Goal: Transaction & Acquisition: Purchase product/service

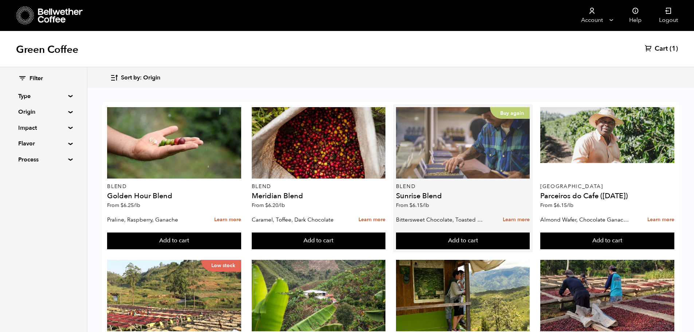
click at [448, 155] on div "Buy again" at bounding box center [463, 142] width 134 height 71
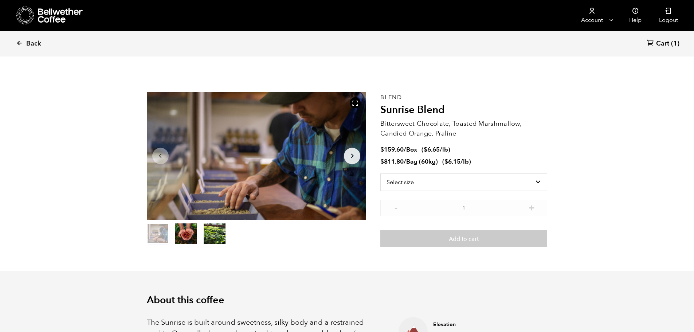
scroll to position [317, 388]
click at [519, 186] on select "Select size Bag (60kg) (132 lbs) Box (24 lbs)" at bounding box center [464, 182] width 167 height 17
select select "bag-3"
click at [381, 174] on select "Select size Bag (60kg) (132 lbs) Box (24 lbs)" at bounding box center [464, 182] width 167 height 17
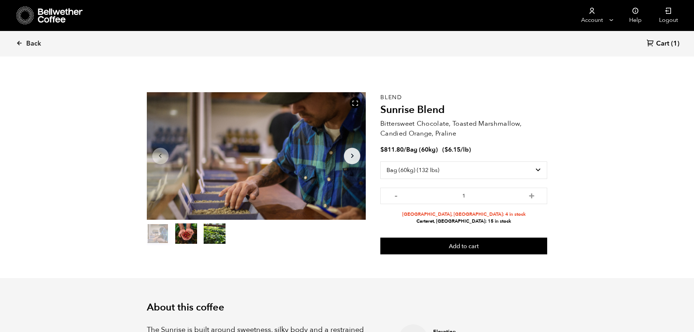
drag, startPoint x: 491, startPoint y: 215, endPoint x: 444, endPoint y: 214, distance: 46.3
click at [444, 214] on li "Alameda, CA: 4 in stock" at bounding box center [464, 214] width 167 height 7
click at [502, 221] on li "Carteret, NJ: 15 in stock" at bounding box center [464, 221] width 167 height 7
click at [398, 225] on div "Blend Sunrise Blend Bittersweet Chocolate, Toasted Marshmallow, Candied Orange,…" at bounding box center [464, 173] width 167 height 162
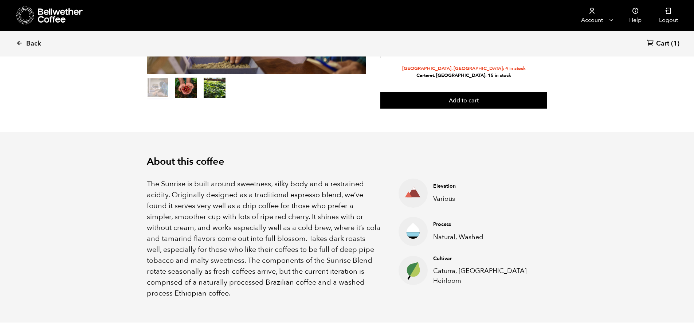
scroll to position [0, 0]
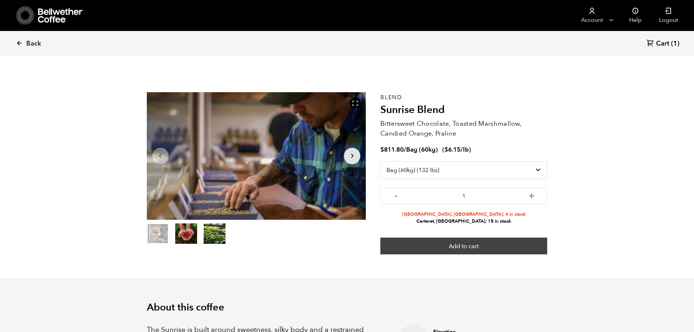
click at [475, 250] on button "Add to cart" at bounding box center [464, 246] width 167 height 17
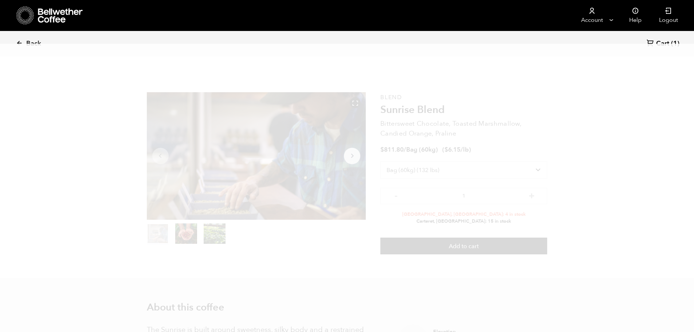
click at [663, 40] on span "Cart" at bounding box center [662, 43] width 13 height 9
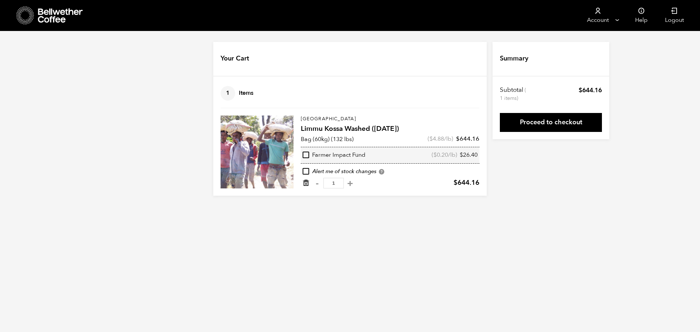
click at [303, 182] on icon "Remove from cart" at bounding box center [305, 182] width 7 height 7
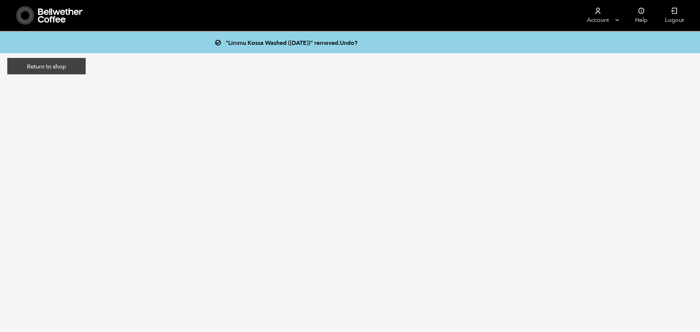
click at [71, 65] on link "Return to shop" at bounding box center [46, 66] width 78 height 17
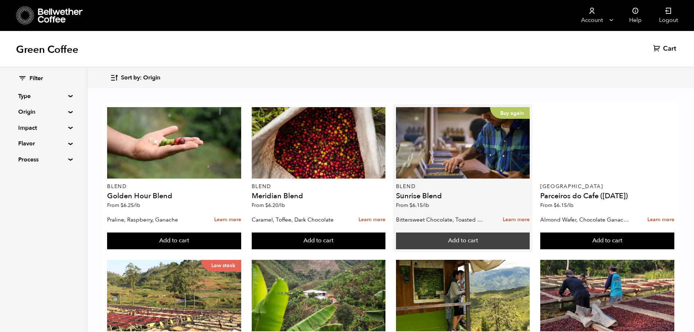
click at [435, 237] on button "Add to cart" at bounding box center [463, 241] width 134 height 17
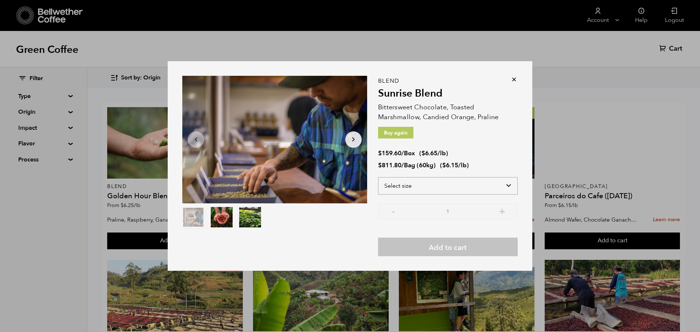
click at [430, 183] on select "Select size Bag (60kg) (132 lbs) Box (24 lbs)" at bounding box center [448, 185] width 140 height 17
select select "bag-3"
click at [378, 177] on select "Select size Bag (60kg) (132 lbs) Box (24 lbs)" at bounding box center [448, 185] width 140 height 17
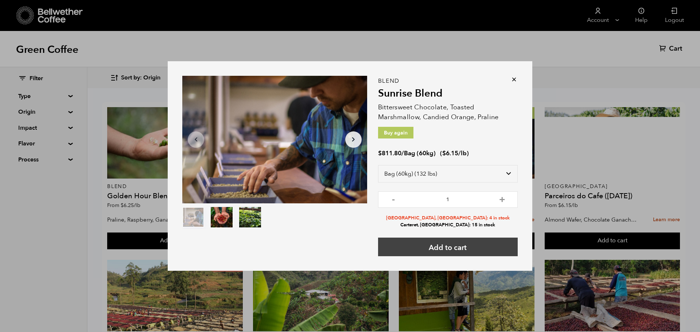
click at [444, 247] on button "Add to cart" at bounding box center [448, 247] width 140 height 19
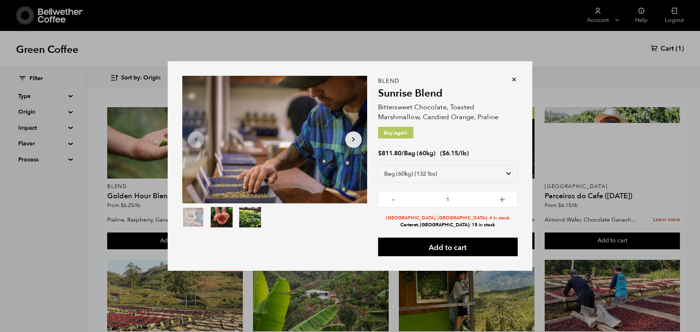
click at [514, 78] on icon at bounding box center [513, 79] width 7 height 7
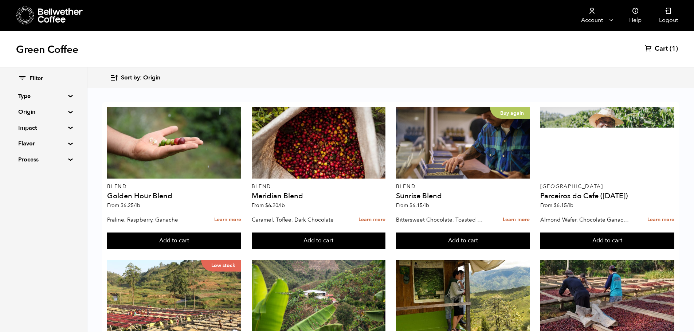
click at [664, 47] on span "Cart" at bounding box center [661, 48] width 13 height 9
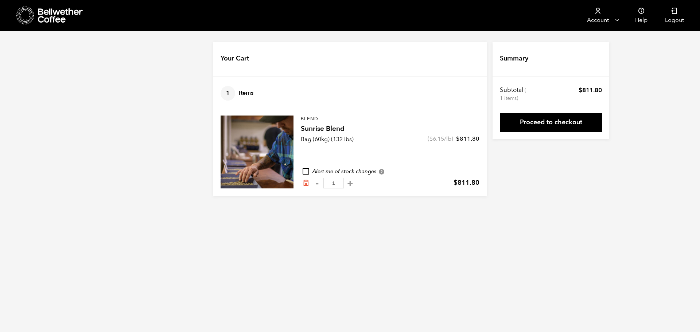
drag, startPoint x: 554, startPoint y: 208, endPoint x: 550, endPoint y: 206, distance: 4.4
click at [554, 207] on html "Store 1 Account [GEOGRAPHIC_DATA]" at bounding box center [350, 103] width 700 height 207
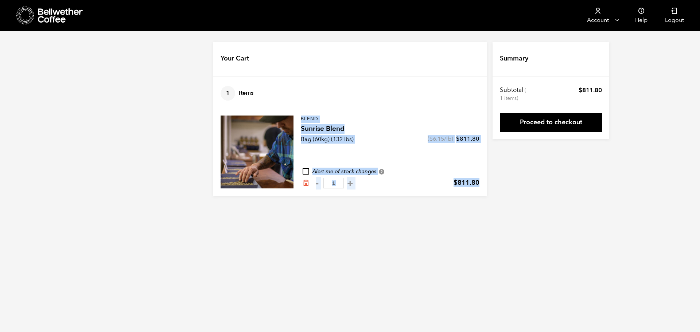
drag, startPoint x: 495, startPoint y: 190, endPoint x: 306, endPoint y: 119, distance: 202.2
click at [270, 114] on div "Your Cart 1 Items Update cart 1 Items Blend Sunrise Blend Bag (60kg) (132 lbs) …" at bounding box center [350, 119] width 700 height 154
click at [459, 156] on div "Blend Sunrise Blend Bag (60kg) (132 lbs) ( $ 6.15 /lb) $ 811.80 Alert me of sto…" at bounding box center [390, 152] width 179 height 73
drag, startPoint x: 457, startPoint y: 140, endPoint x: 481, endPoint y: 178, distance: 44.7
click at [481, 177] on form "Your Cart 1 Items Update cart 1 Items Blend Sunrise Blend Bag (60kg) (132 lbs) …" at bounding box center [349, 119] width 273 height 154
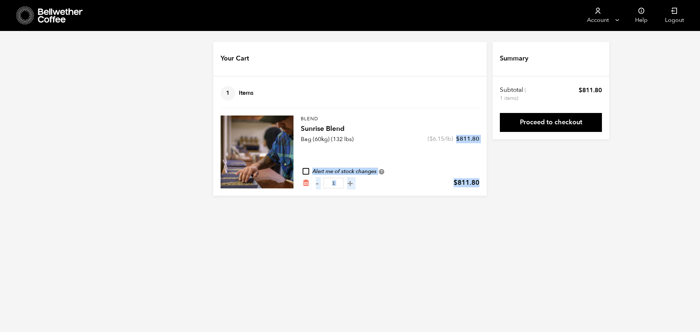
click at [480, 180] on form "Your Cart 1 Items Update cart 1 Items Blend Sunrise Blend Bag (60kg) (132 lbs) …" at bounding box center [349, 119] width 273 height 154
click at [480, 182] on form "Your Cart 1 Items Update cart 1 Items Blend Sunrise Blend Bag (60kg) (132 lbs) …" at bounding box center [349, 119] width 273 height 154
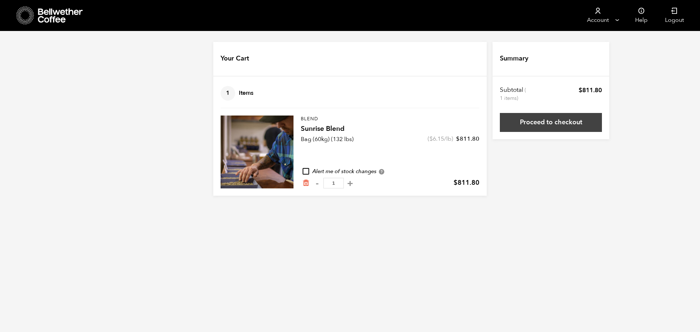
click at [535, 121] on link "Proceed to checkout" at bounding box center [551, 122] width 102 height 19
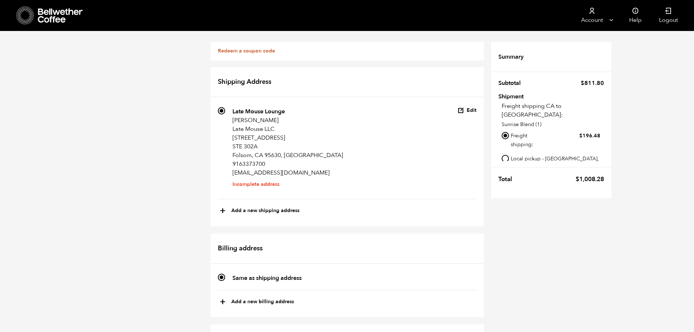
click at [506, 155] on input "Local pickup - [GEOGRAPHIC_DATA], [GEOGRAPHIC_DATA]" at bounding box center [505, 158] width 7 height 7
radio input "true"
click at [342, 161] on li "725 Late Mouse Lounge Taven Tanger Late Mouse LLC [STREET_ADDRESS][GEOGRAPHIC_D…" at bounding box center [347, 153] width 259 height 92
click at [535, 305] on div "Redeem a coupon code If you have a coupon code, please apply it below. Apply co…" at bounding box center [347, 324] width 694 height 586
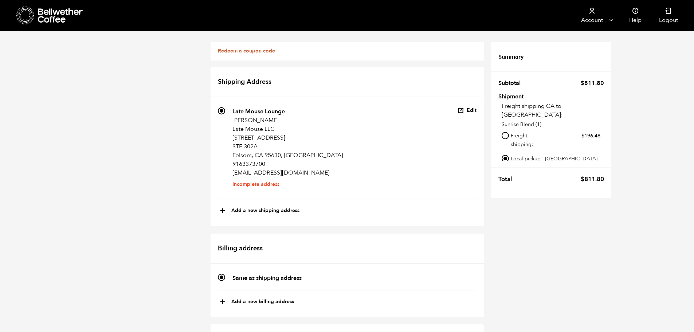
scroll to position [213, 0]
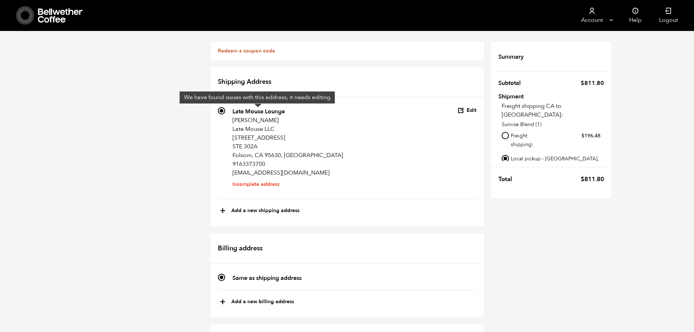
scroll to position [0, 0]
click at [253, 151] on p "Folsom, CA 95630, [GEOGRAPHIC_DATA]" at bounding box center [288, 155] width 111 height 9
click at [225, 114] on input "725 Late Mouse Lounge Taven Tanger Late Mouse LLC [STREET_ADDRESS] 9163373700 […" at bounding box center [221, 110] width 7 height 7
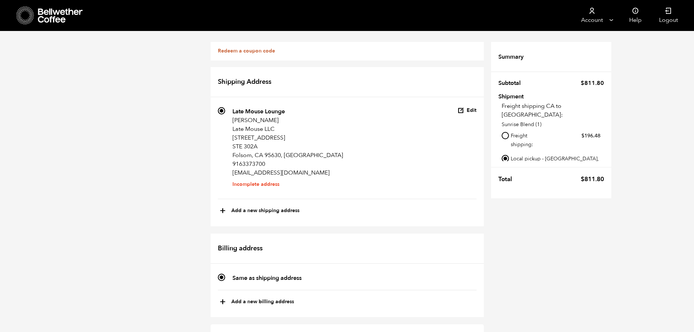
click at [470, 111] on button "Edit" at bounding box center [467, 110] width 19 height 7
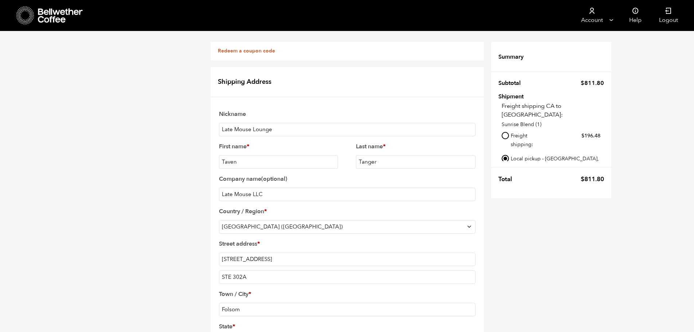
scroll to position [292, 0]
checkbox input "true"
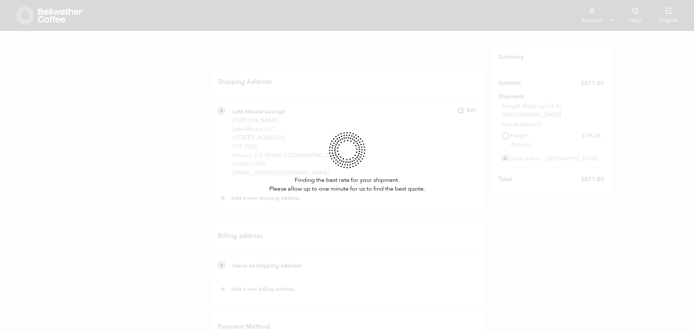
scroll to position [264, 0]
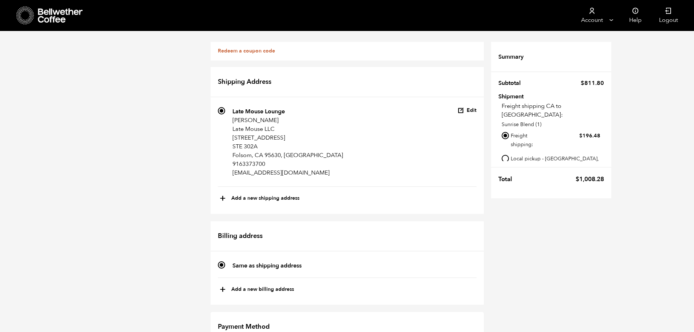
click at [505, 155] on input "Local pickup - [GEOGRAPHIC_DATA], [GEOGRAPHIC_DATA]" at bounding box center [505, 158] width 7 height 7
radio input "true"
drag, startPoint x: 580, startPoint y: 176, endPoint x: 603, endPoint y: 180, distance: 23.7
click at [603, 180] on bdi "$ 811.80" at bounding box center [592, 179] width 23 height 8
drag, startPoint x: 603, startPoint y: 181, endPoint x: 585, endPoint y: 182, distance: 17.9
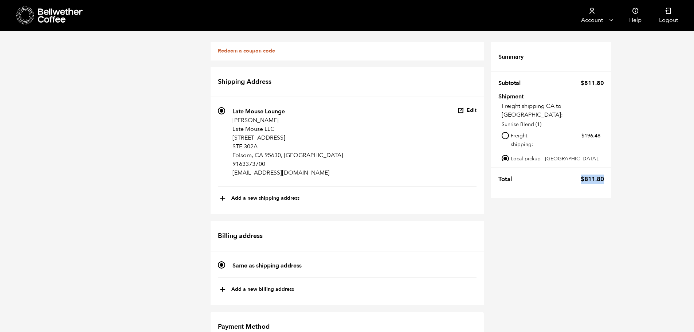
click at [603, 181] on bdi "$ 811.80" at bounding box center [592, 179] width 23 height 8
click at [579, 180] on td "$ 811.80" at bounding box center [591, 179] width 28 height 16
click at [581, 178] on span "$" at bounding box center [583, 179] width 4 height 8
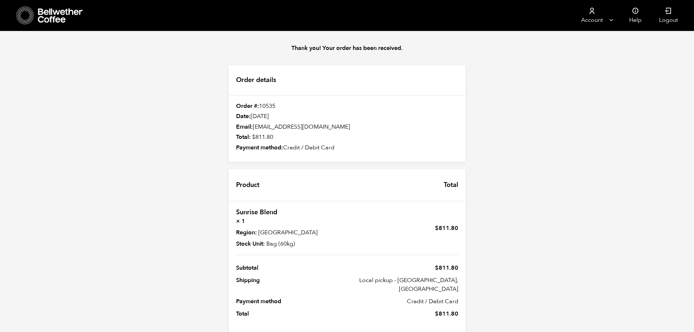
drag, startPoint x: 241, startPoint y: 107, endPoint x: 360, endPoint y: 153, distance: 127.5
click at [361, 155] on div "Order details Order #: 10535 Date: [DATE] Email: [EMAIL_ADDRESS][DOMAIN_NAME] T…" at bounding box center [347, 113] width 237 height 97
click at [359, 152] on div "Order details Order #: 10535 Date: September 5, 2025 Email: taven@latemouse.co …" at bounding box center [347, 113] width 237 height 97
click at [349, 148] on div "Payment method: Credit / Debit Card" at bounding box center [347, 148] width 237 height 8
click at [184, 92] on div "Thank you! Your order has been received. Order details Order #: 10535 Date: Sep…" at bounding box center [347, 189] width 694 height 316
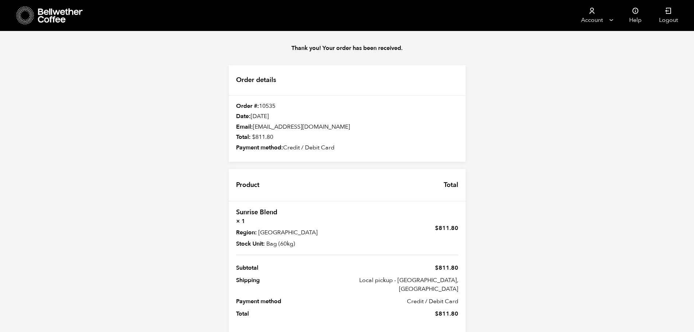
click at [651, 226] on div "Thank you! Your order has been received. Order details Order #: 10535 Date: Sep…" at bounding box center [347, 189] width 694 height 316
